Goal: Find specific page/section

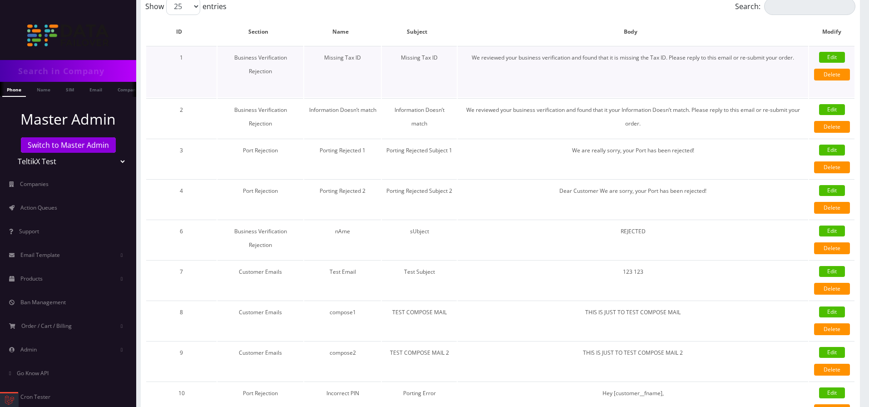
click at [827, 61] on link "Edit" at bounding box center [832, 57] width 26 height 11
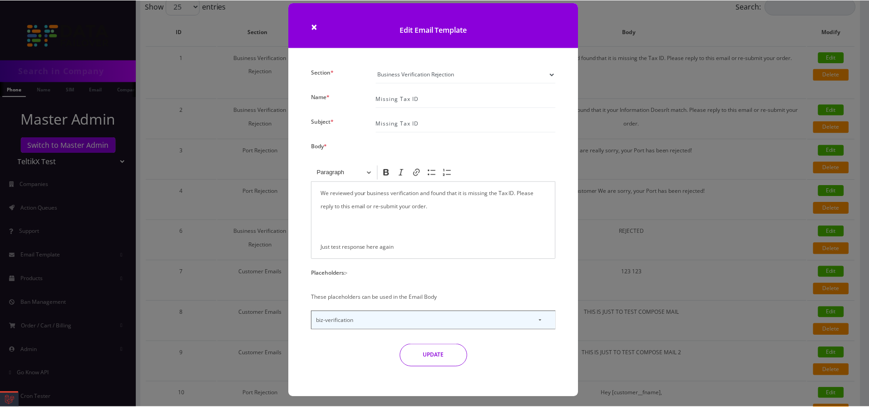
scroll to position [13, 0]
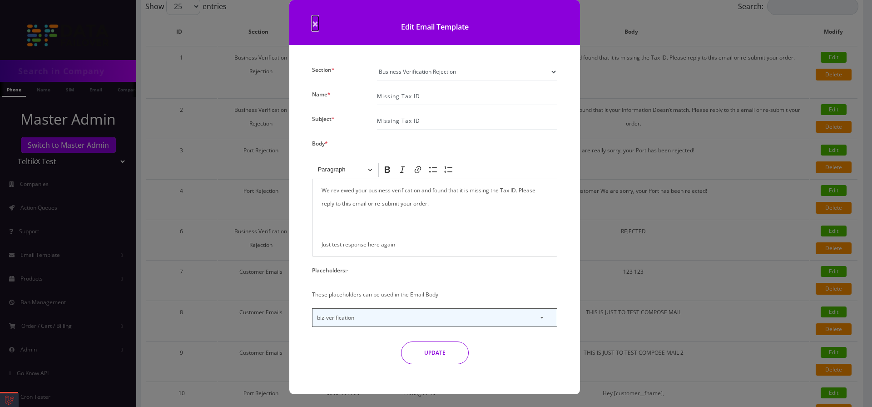
click at [314, 24] on span "×" at bounding box center [315, 23] width 6 height 15
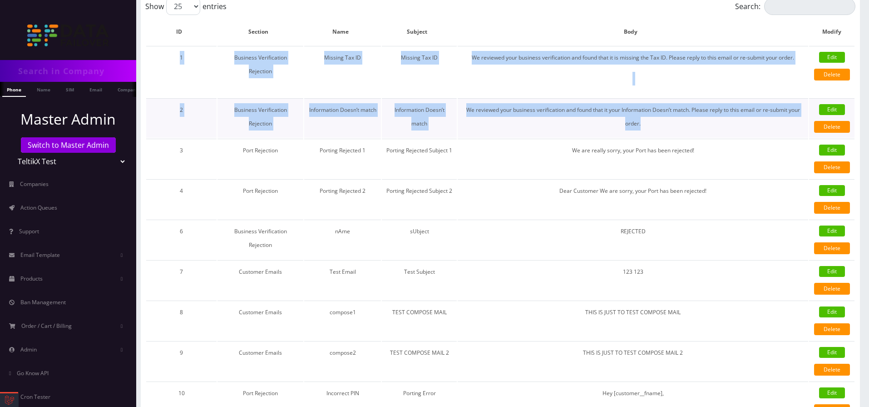
drag, startPoint x: 178, startPoint y: 51, endPoint x: 784, endPoint y: 128, distance: 610.3
click at [784, 128] on tbody "1 Business Verification Rejection Missing Tax ID Missing Tax ID We reviewed you…" at bounding box center [500, 265] width 709 height 438
click at [301, 106] on td "Business Verification Rejection" at bounding box center [261, 118] width 86 height 40
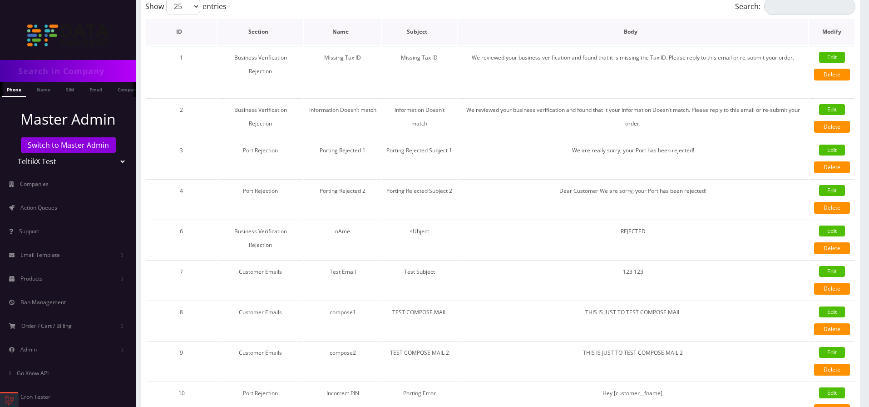
click at [211, 29] on th "ID" at bounding box center [181, 32] width 70 height 26
click at [204, 40] on th "ID" at bounding box center [181, 32] width 70 height 26
click at [191, 35] on th "ID" at bounding box center [181, 32] width 70 height 26
click at [184, 30] on th "ID" at bounding box center [181, 32] width 70 height 26
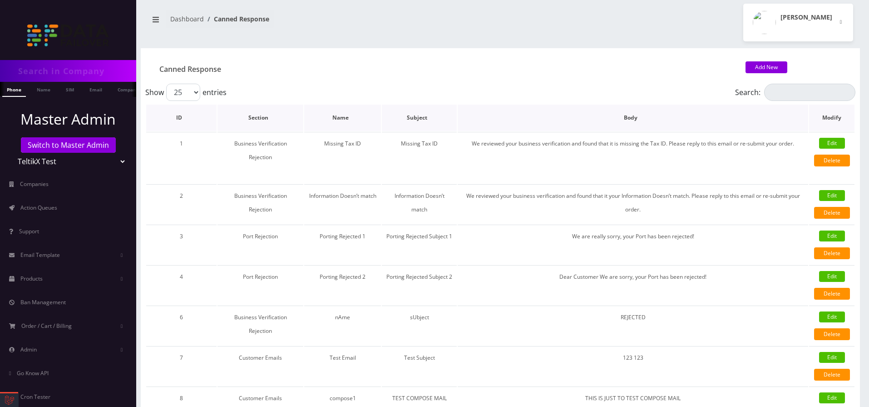
scroll to position [0, 0]
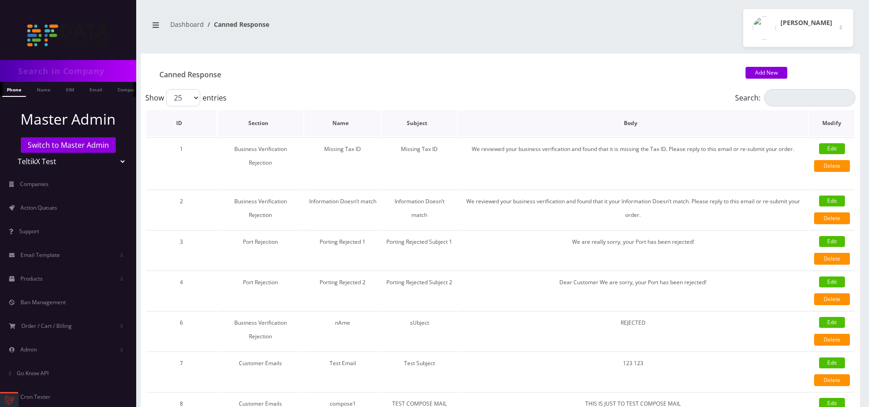
click at [186, 121] on th "ID" at bounding box center [181, 123] width 70 height 26
click at [288, 126] on th "Section" at bounding box center [261, 123] width 86 height 26
click at [295, 125] on th "Section" at bounding box center [261, 123] width 86 height 26
click at [297, 123] on th "Section" at bounding box center [261, 123] width 86 height 26
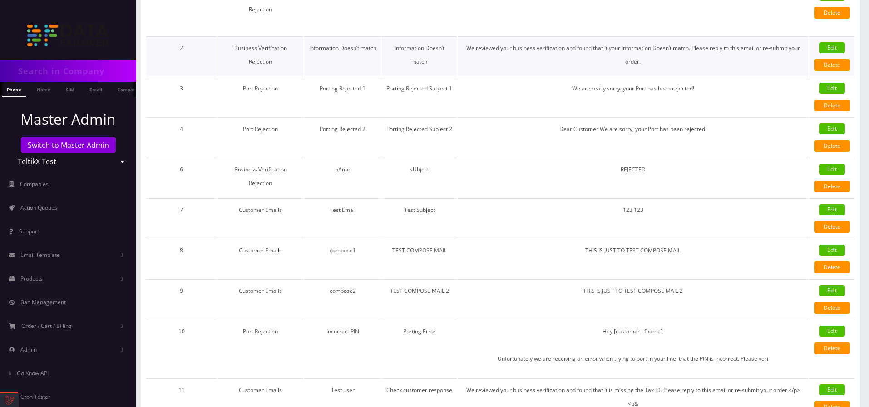
scroll to position [164, 0]
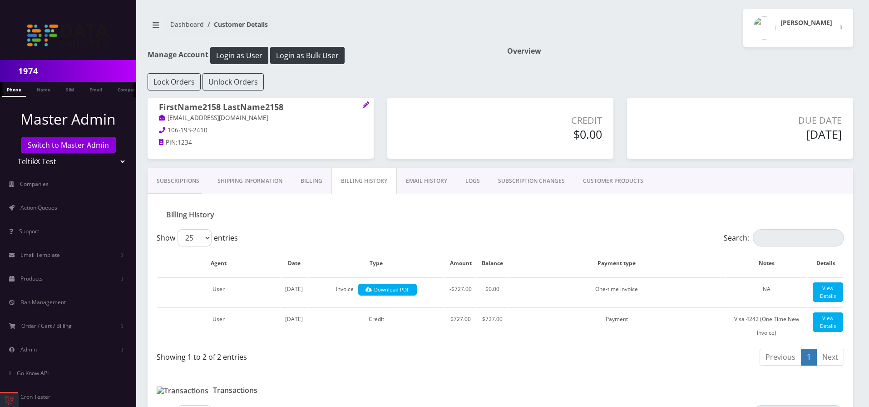
drag, startPoint x: 180, startPoint y: 32, endPoint x: 813, endPoint y: 146, distance: 643.8
click at [813, 146] on div "1974 Phone Name SIM Email Company Customer Dashboard Customer Details Moshe Gor…" at bounding box center [501, 277] width 738 height 554
click at [635, 59] on div "Overview" at bounding box center [681, 60] width 360 height 26
